Goal: Task Accomplishment & Management: Manage account settings

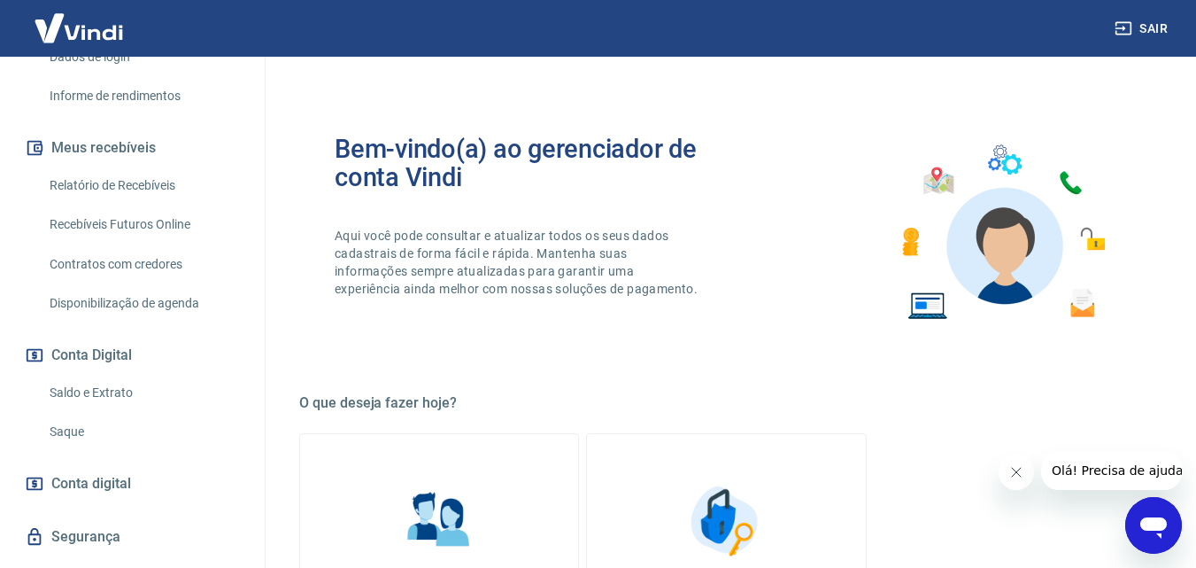
scroll to position [354, 0]
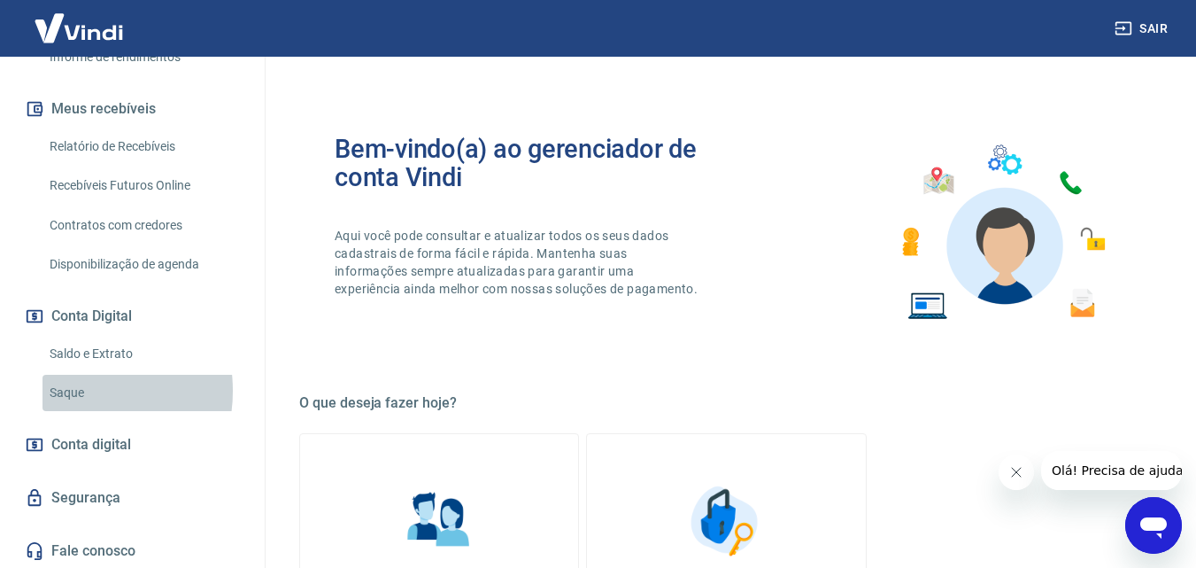
click at [73, 390] on link "Saque" at bounding box center [143, 393] width 201 height 36
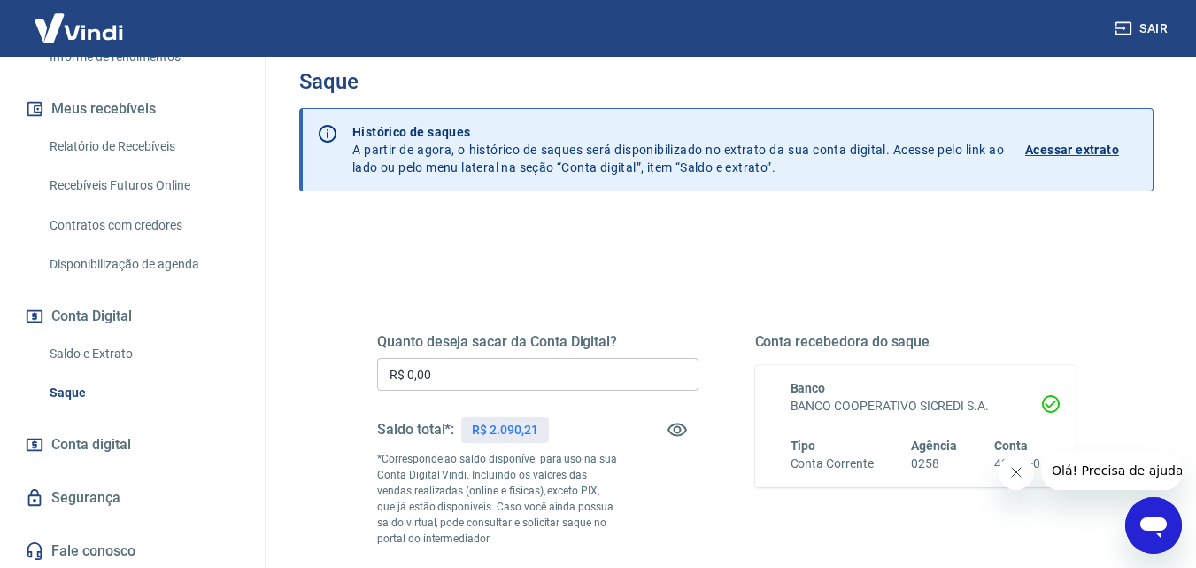
scroll to position [89, 0]
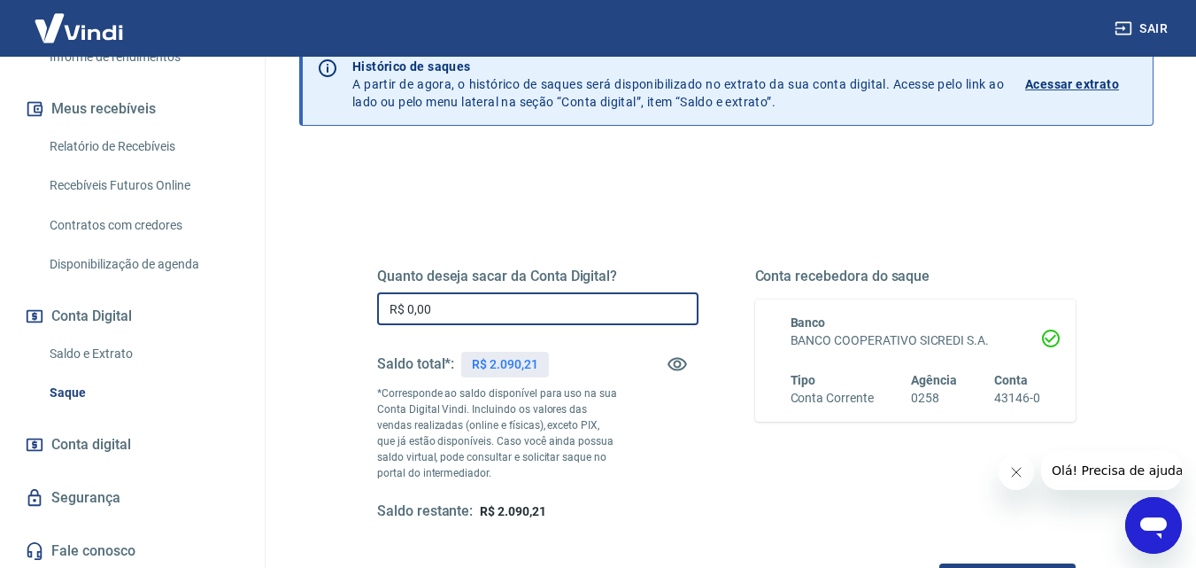
click at [550, 305] on input "R$ 0,00" at bounding box center [537, 308] width 321 height 33
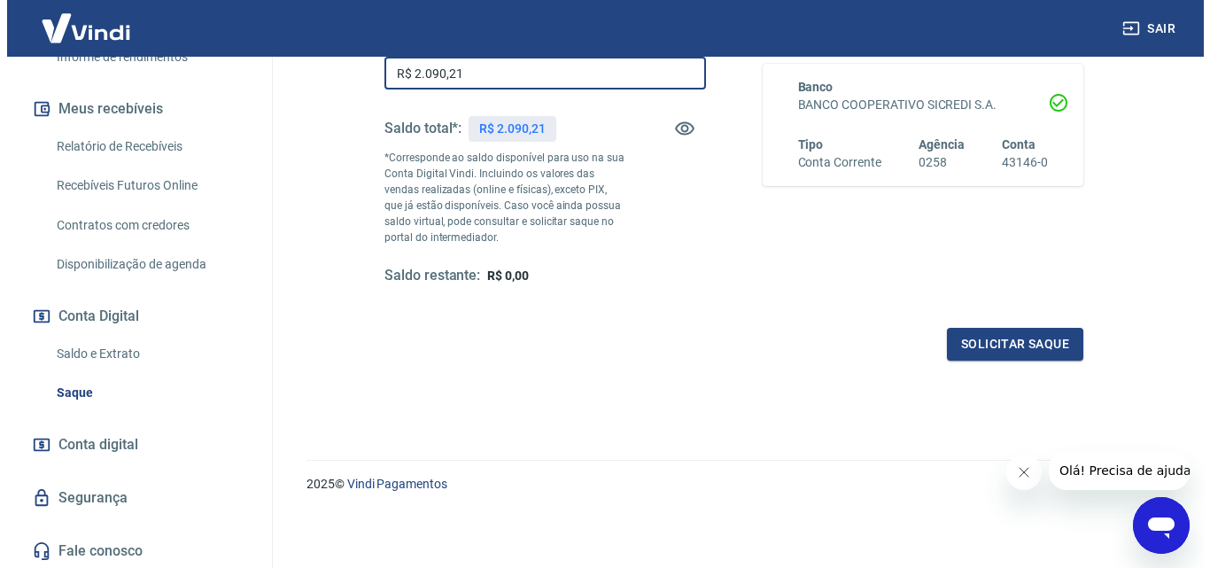
scroll to position [236, 0]
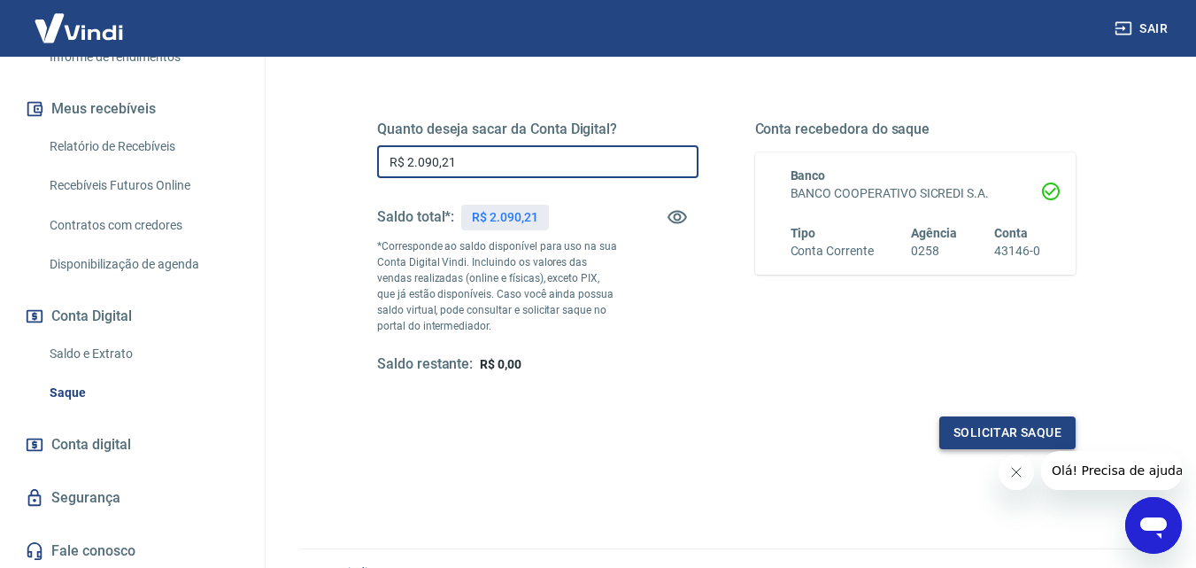
type input "R$ 2.090,21"
click at [978, 429] on button "Solicitar saque" at bounding box center [1007, 432] width 136 height 33
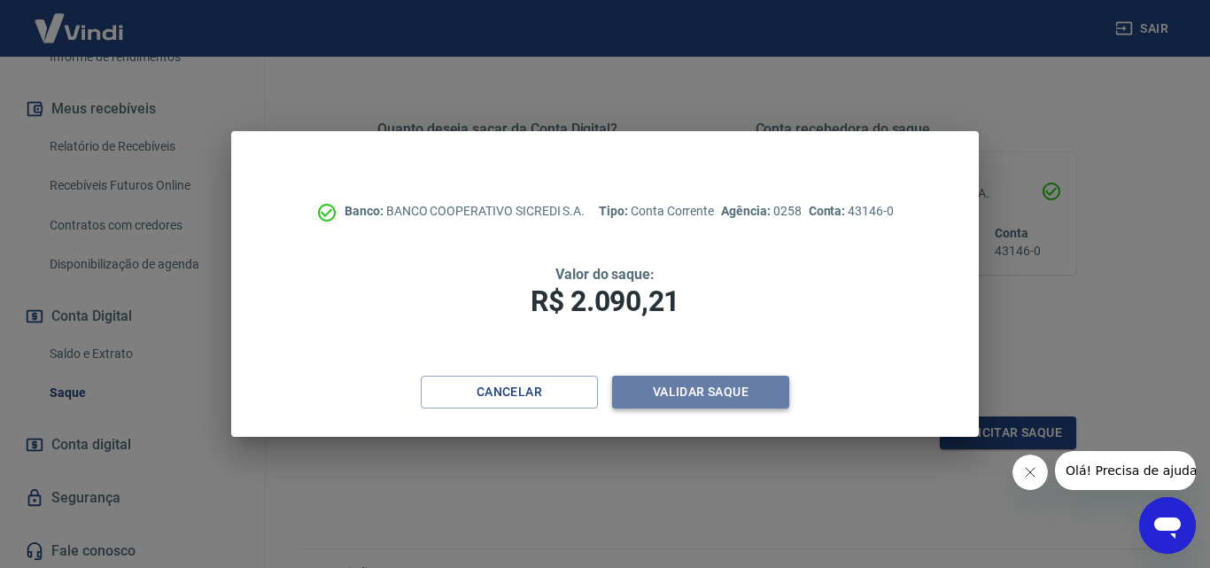
click at [689, 397] on button "Validar saque" at bounding box center [700, 391] width 177 height 33
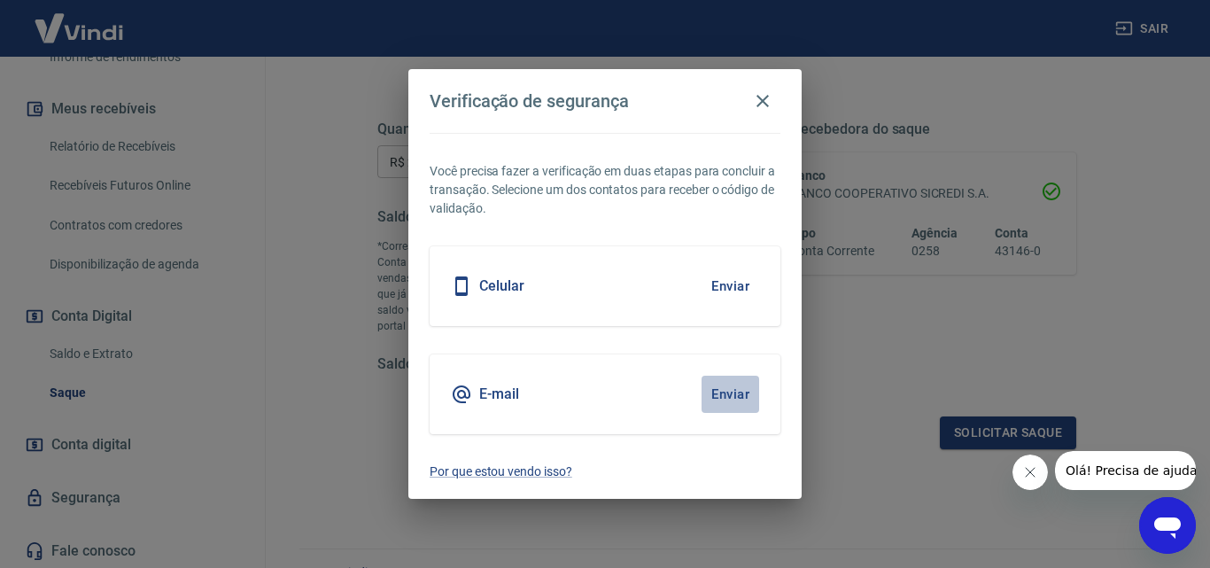
click at [721, 398] on button "Enviar" at bounding box center [730, 393] width 58 height 37
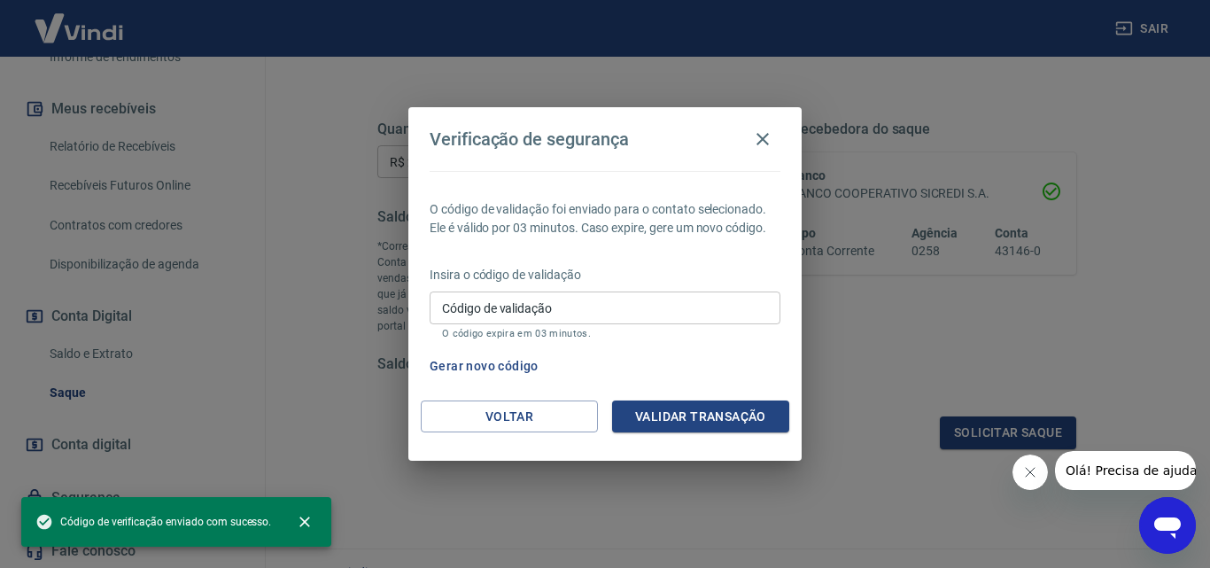
click at [701, 301] on input "Código de validação" at bounding box center [604, 307] width 351 height 33
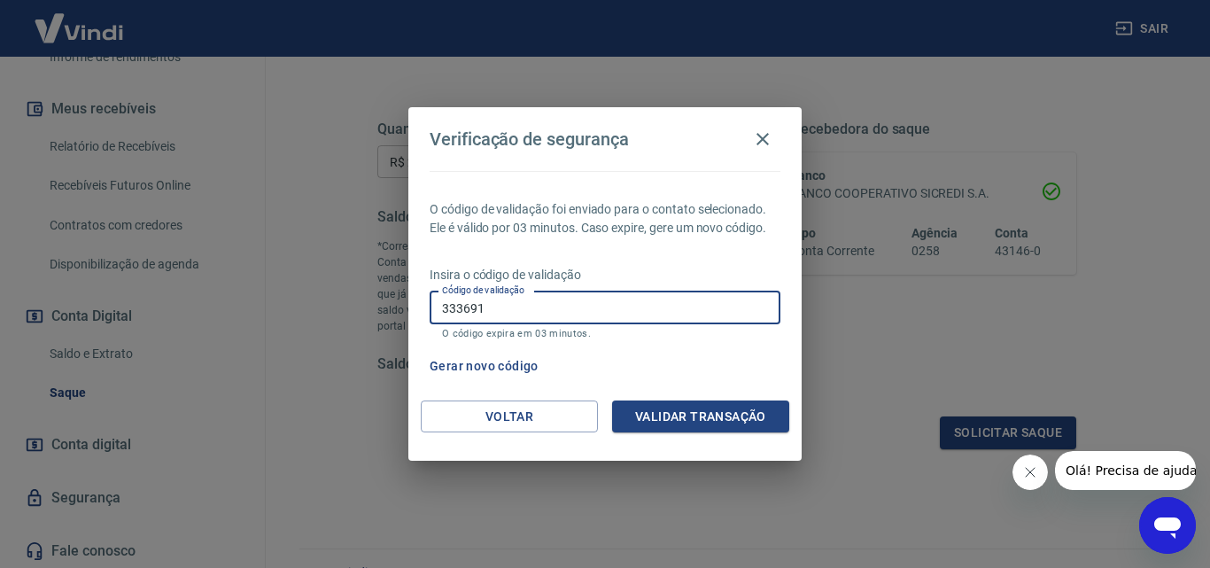
type input "333691"
click at [685, 413] on button "Validar transação" at bounding box center [700, 416] width 177 height 33
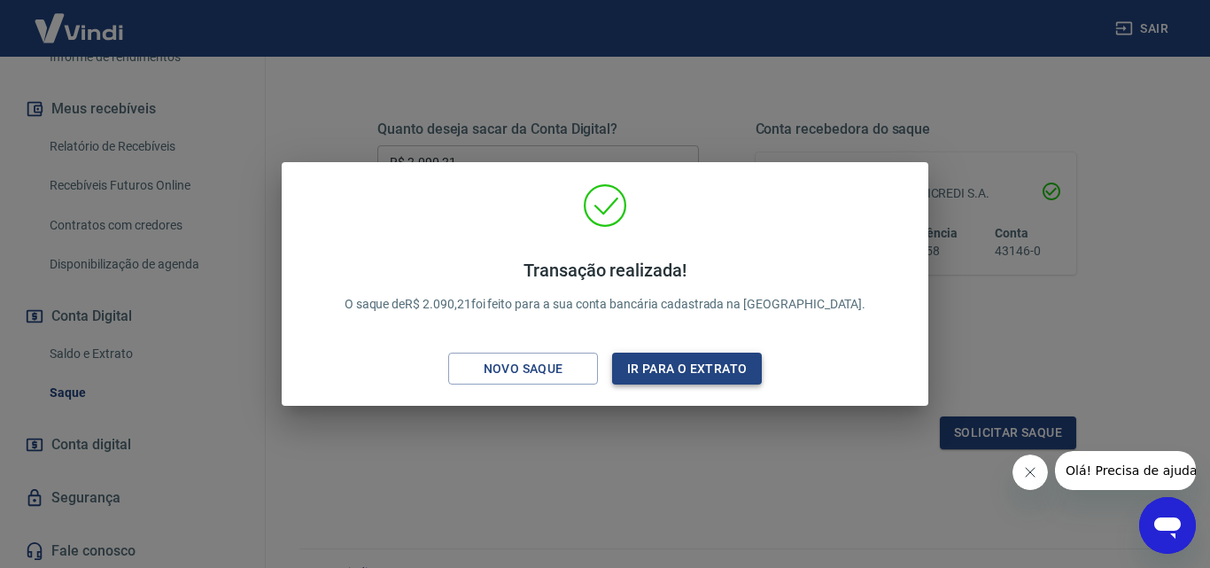
click at [700, 375] on button "Ir para o extrato" at bounding box center [687, 368] width 150 height 33
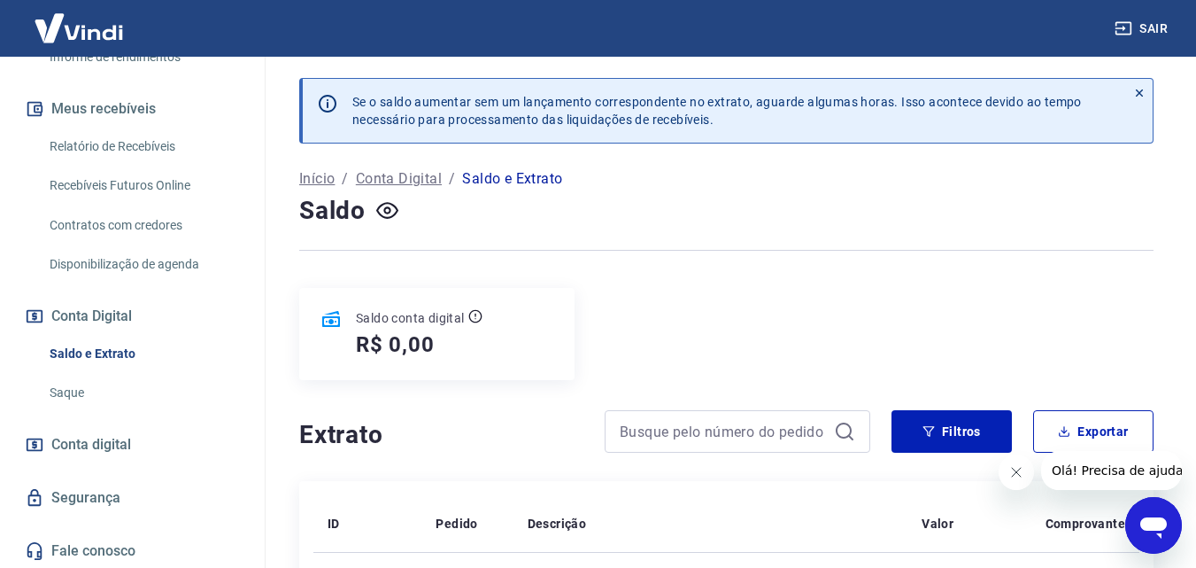
scroll to position [89, 0]
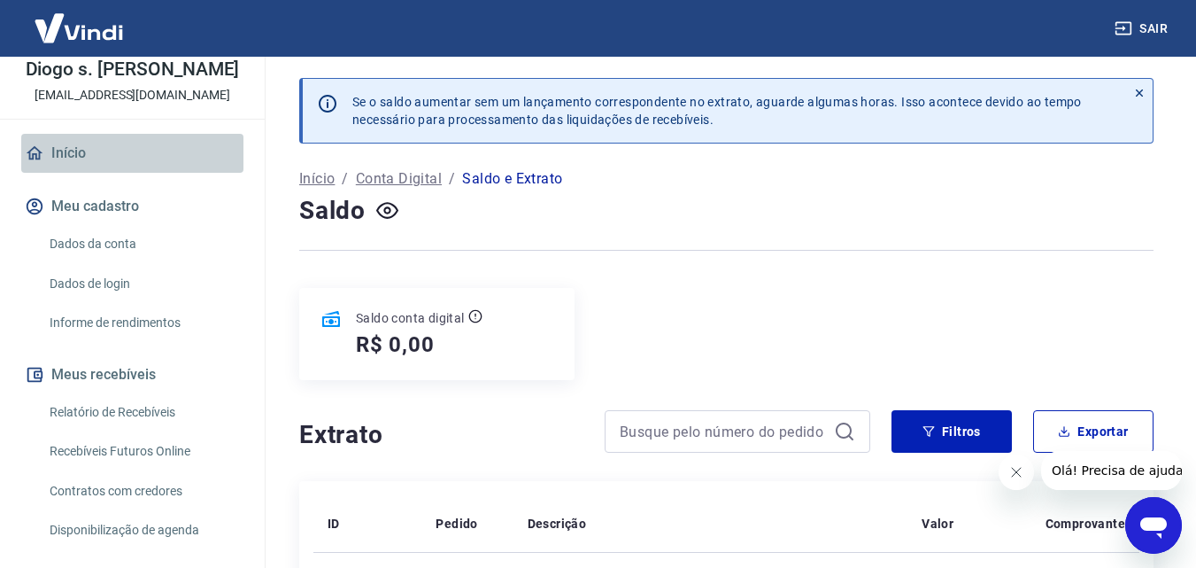
click at [140, 150] on link "Início" at bounding box center [132, 153] width 222 height 39
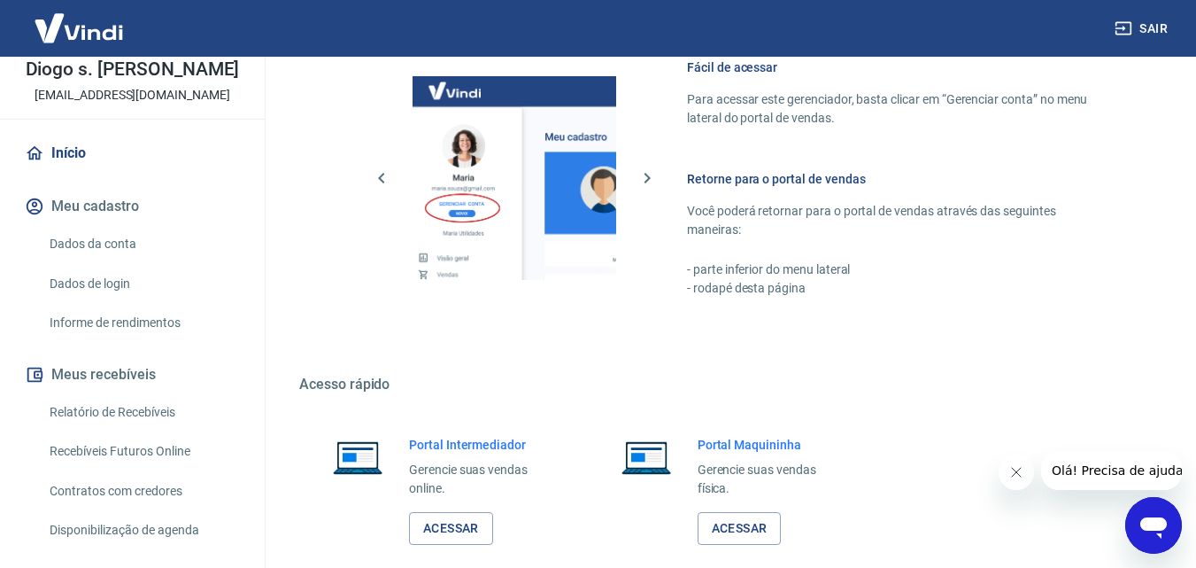
scroll to position [797, 0]
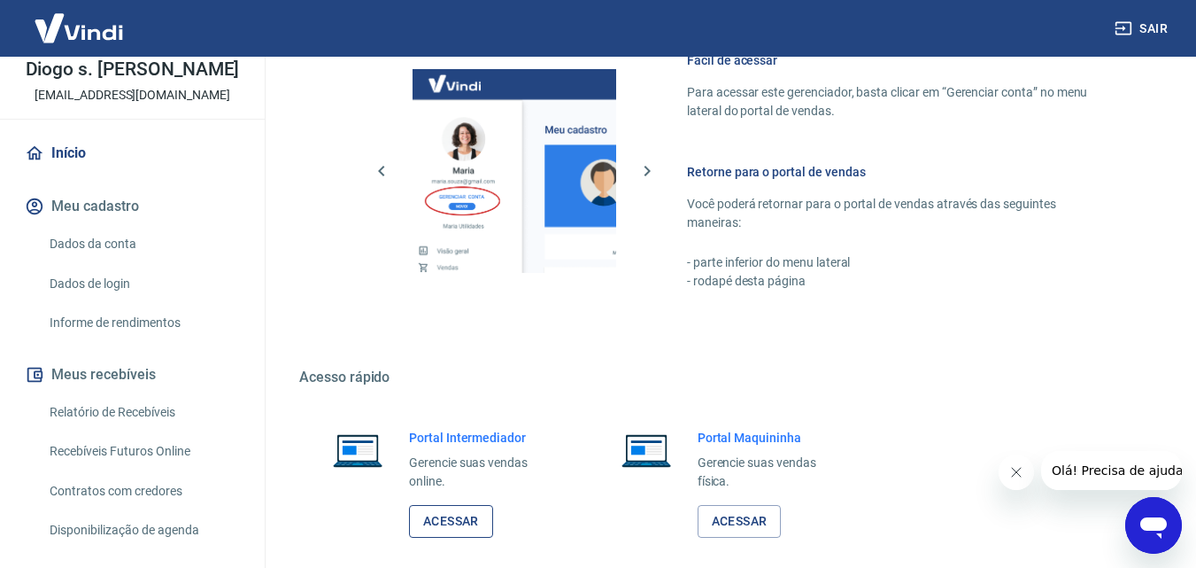
click at [458, 527] on link "Acessar" at bounding box center [451, 521] width 84 height 33
